Goal: Register for event/course

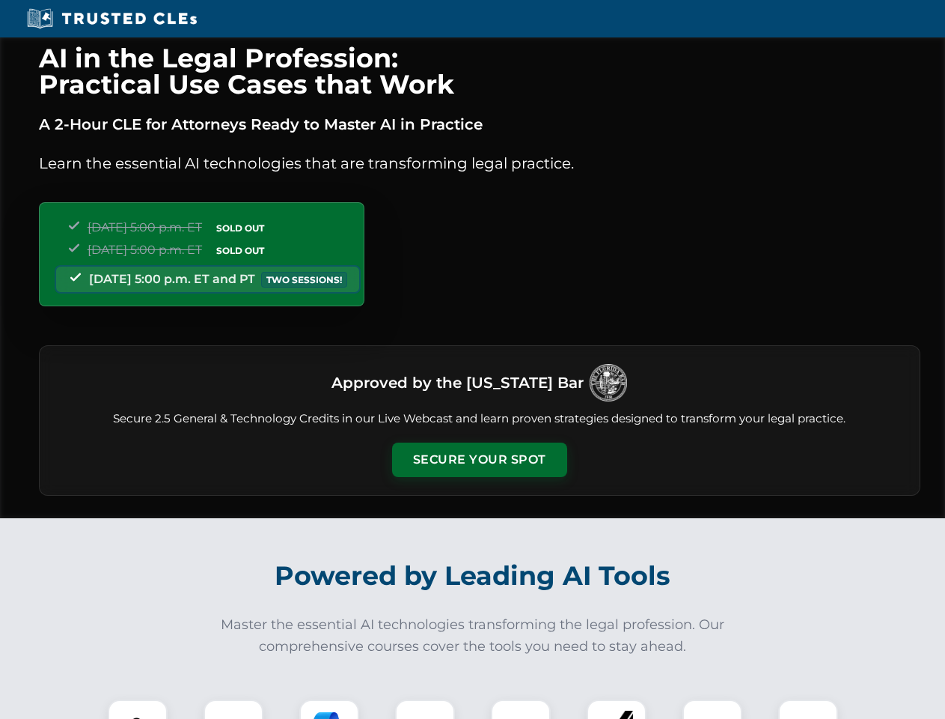
click at [479, 460] on button "Secure Your Spot" at bounding box center [479, 459] width 175 height 34
click at [138, 709] on img at bounding box center [137, 728] width 43 height 43
click at [234, 709] on div at bounding box center [234, 729] width 60 height 60
click at [329, 709] on div at bounding box center [329, 729] width 60 height 60
click at [425, 709] on img at bounding box center [425, 729] width 42 height 42
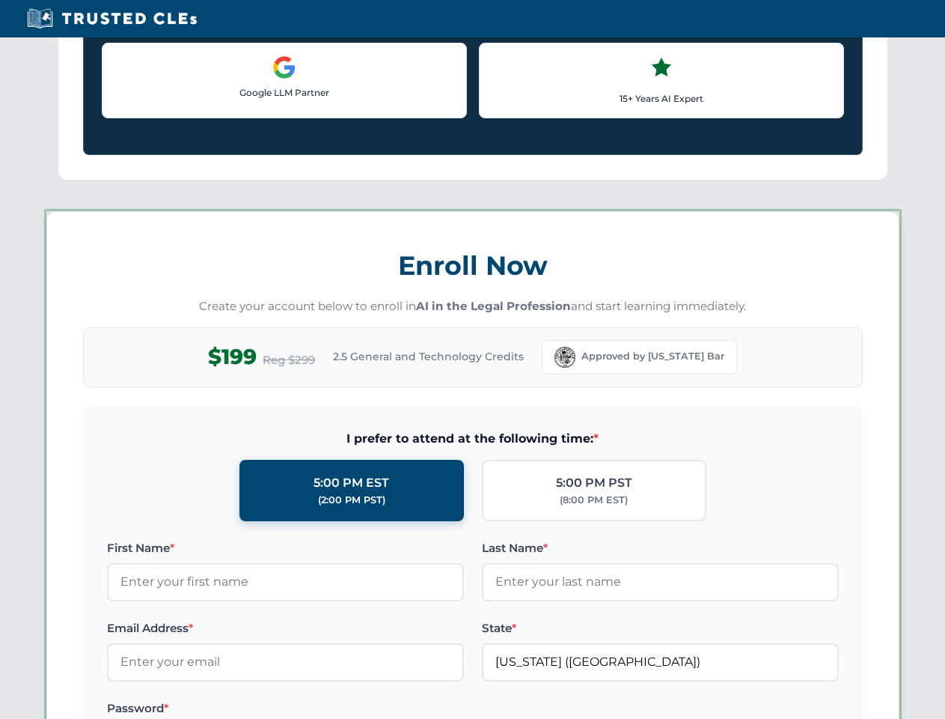
click at [617, 709] on label at bounding box center [660, 708] width 357 height 18
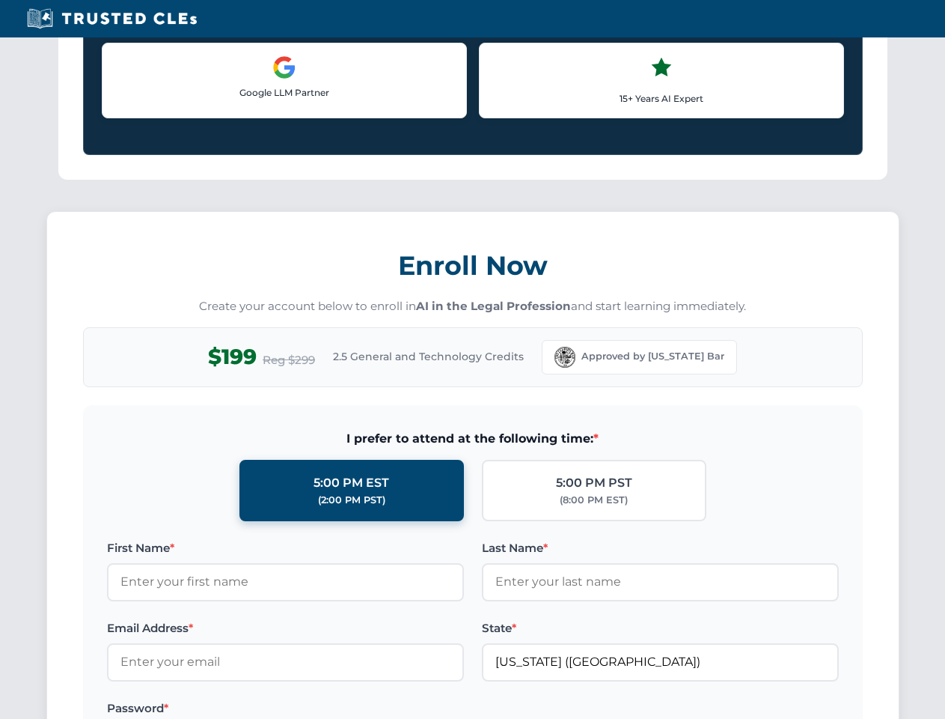
scroll to position [1298, 0]
